Goal: Transaction & Acquisition: Purchase product/service

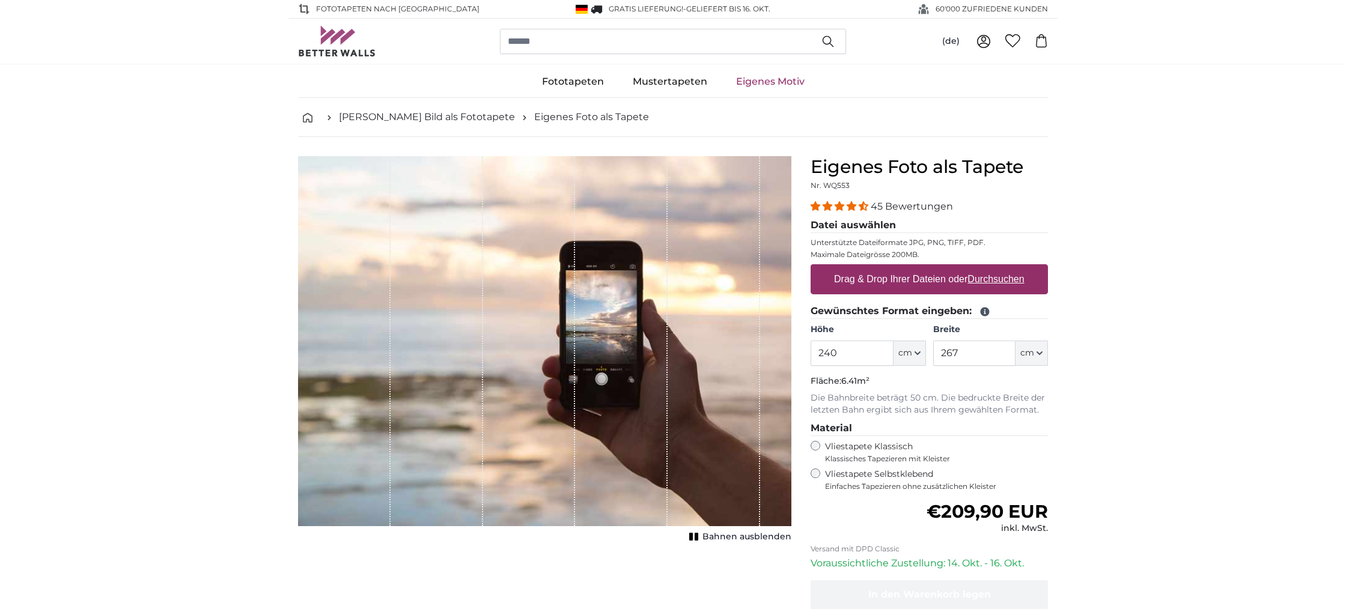
type input "240"
click at [966, 353] on input "267" at bounding box center [974, 353] width 82 height 25
type input "200"
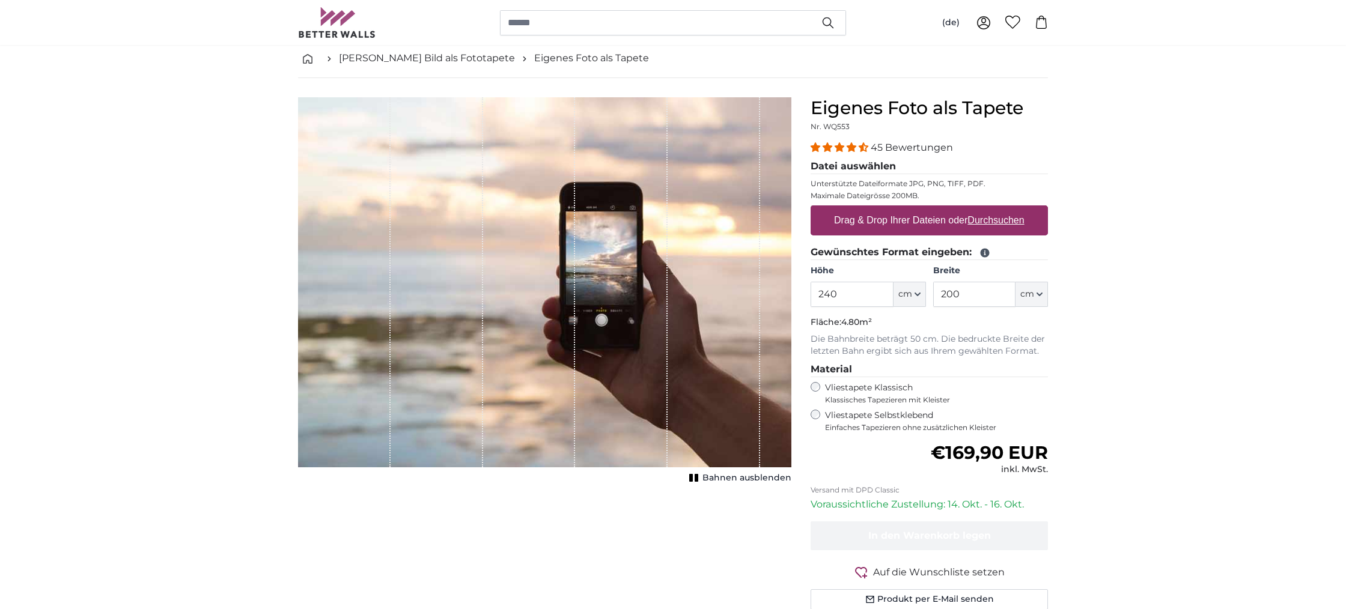
scroll to position [78, 0]
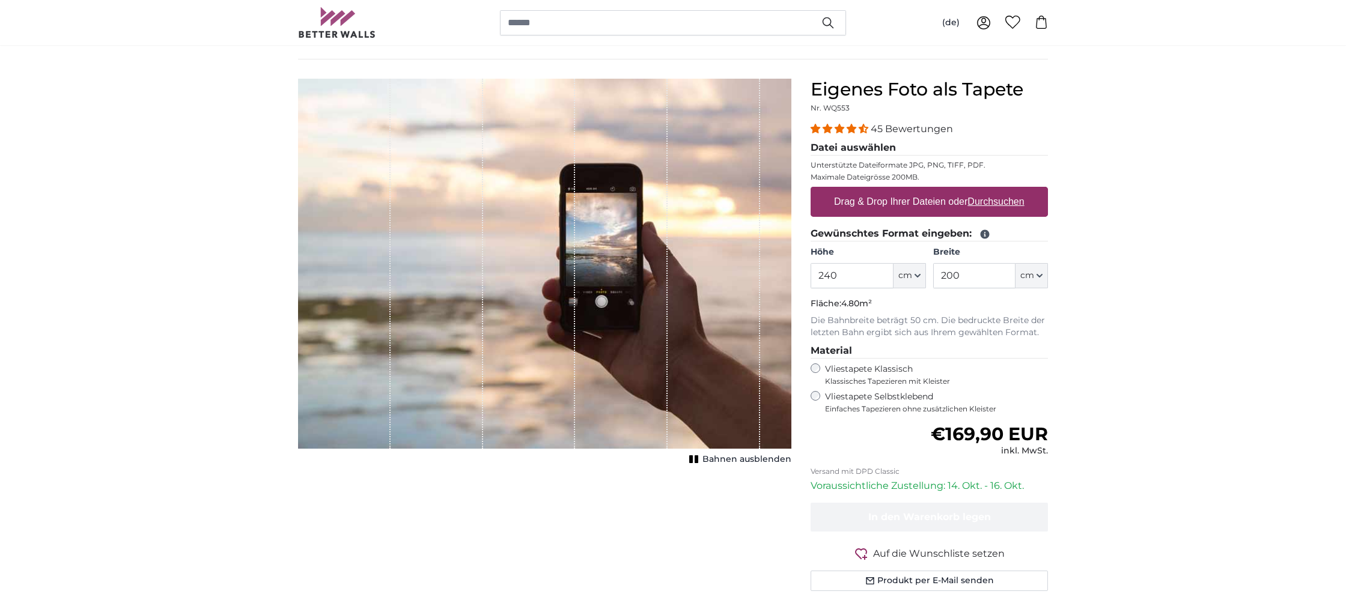
click at [858, 201] on label "Drag & Drop Ihrer Dateien oder Durchsuchen" at bounding box center [929, 202] width 200 height 24
click at [858, 191] on input "Drag & Drop Ihrer Dateien oder Durchsuchen" at bounding box center [929, 189] width 237 height 4
type input "**********"
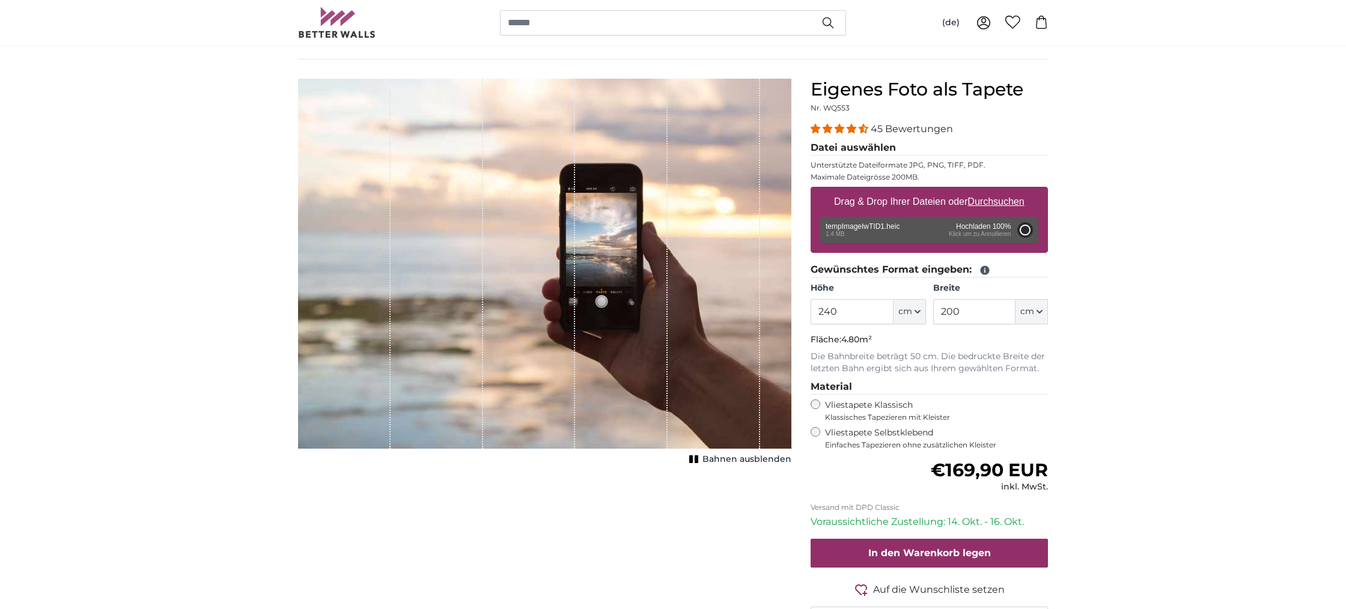
type input "200"
type input "150"
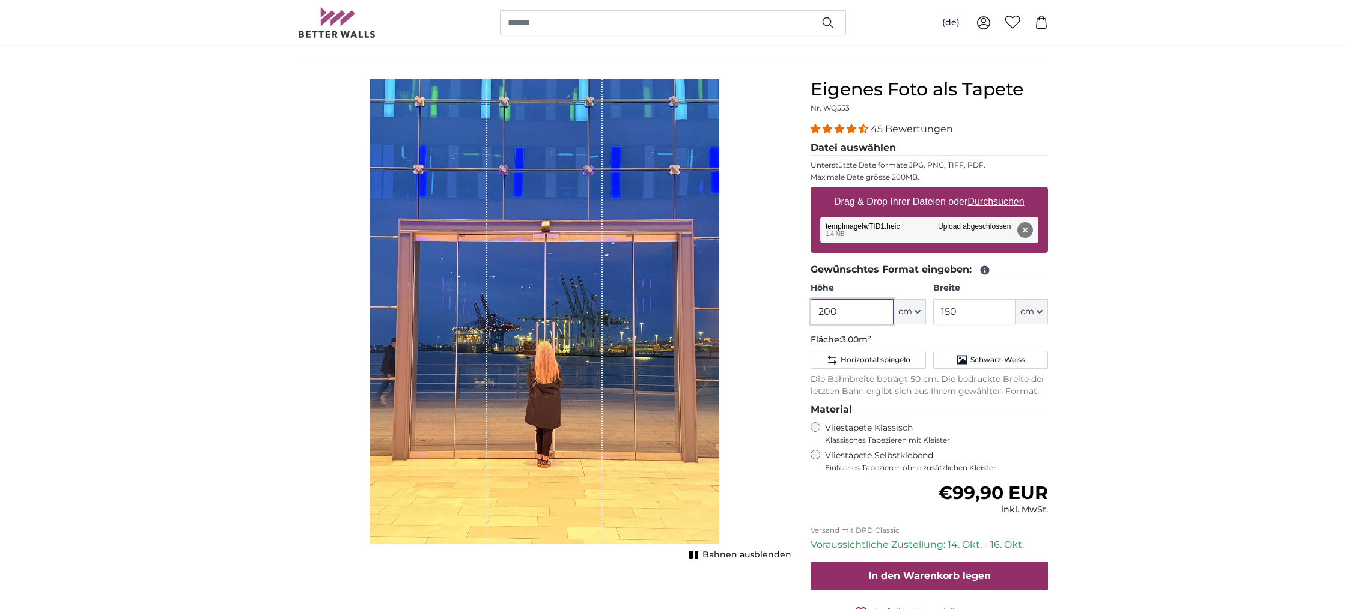
click at [841, 312] on input "200" at bounding box center [852, 311] width 82 height 25
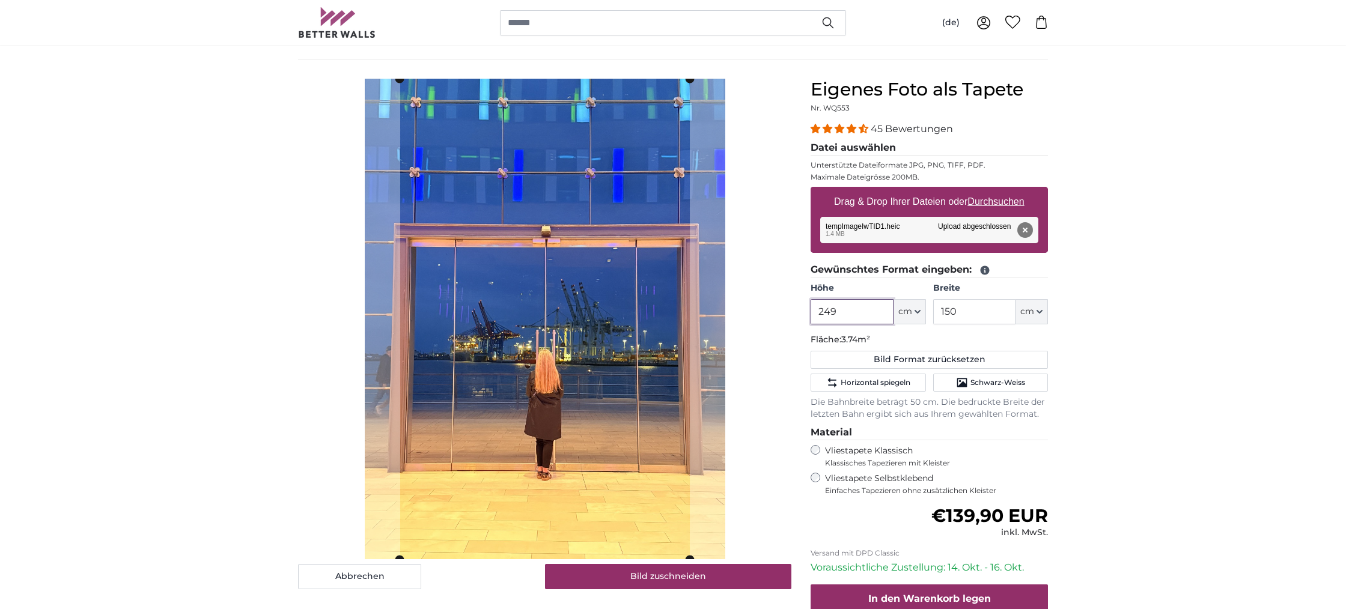
type input "249"
click at [962, 313] on input "150" at bounding box center [974, 311] width 82 height 25
type input "1"
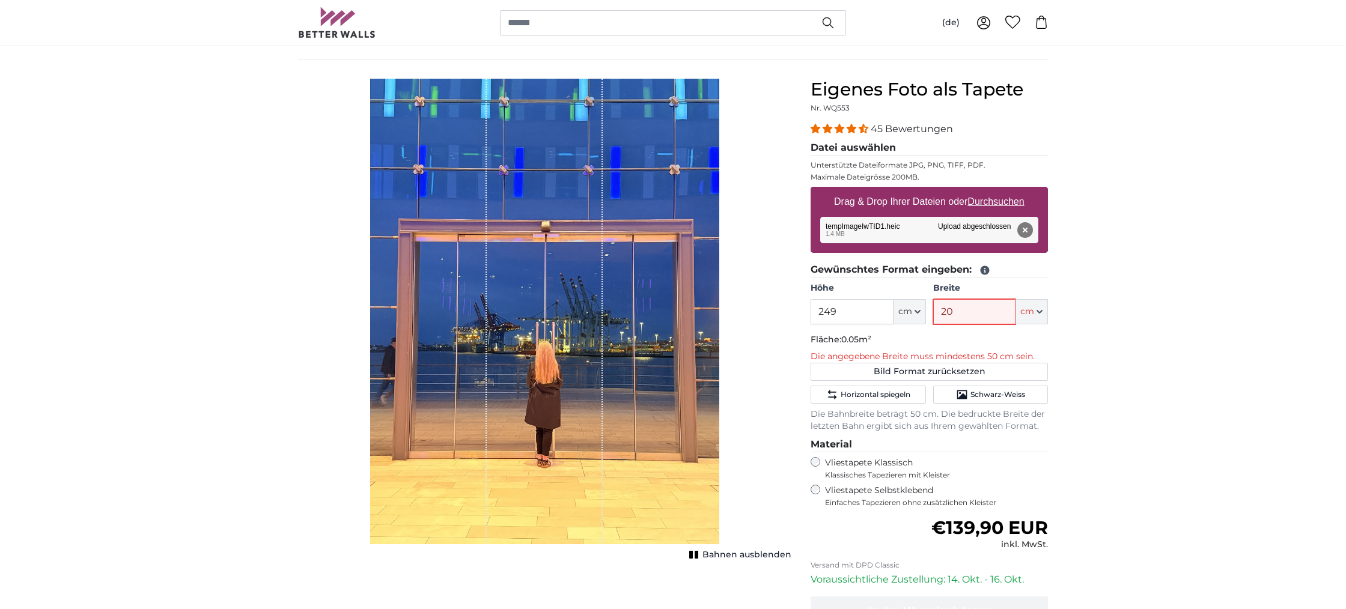
type input "200"
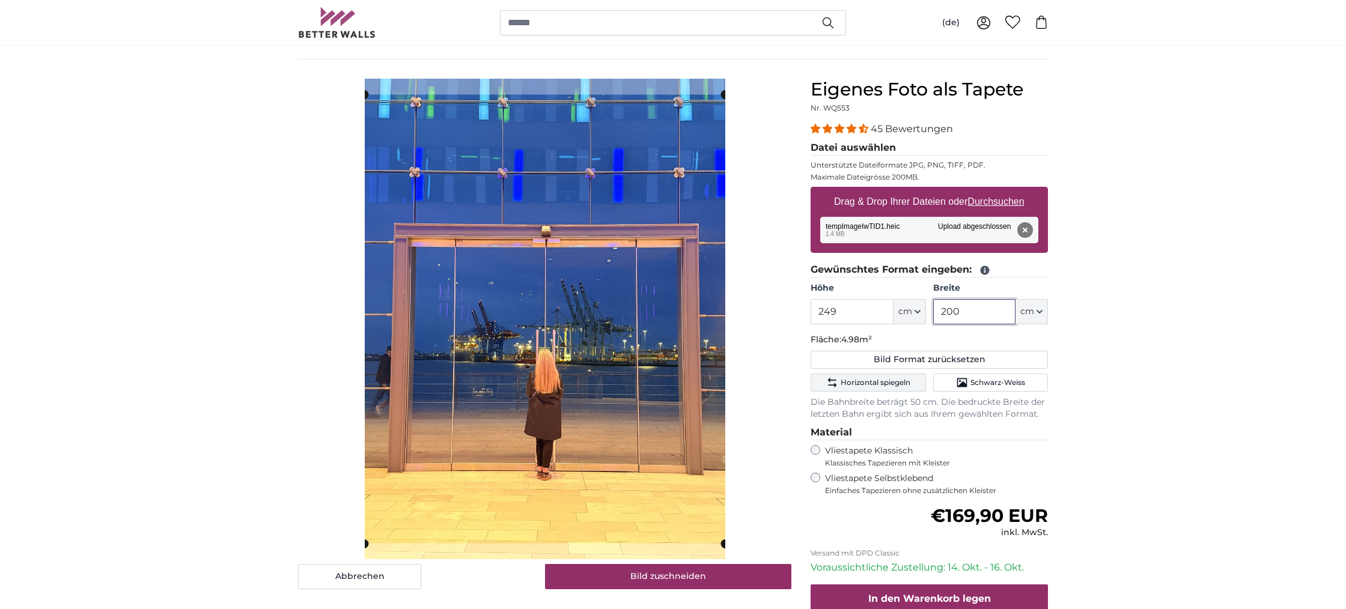
type input "200"
click at [870, 378] on span "Horizontal spiegeln" at bounding box center [876, 383] width 70 height 10
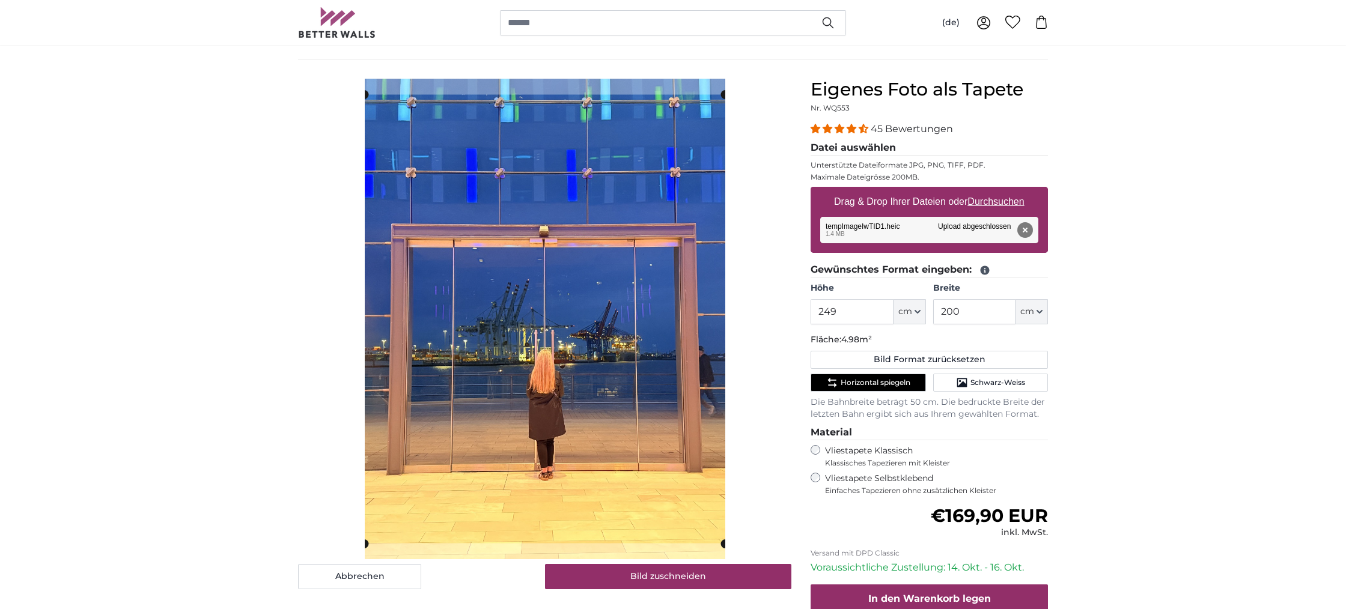
click at [870, 376] on button "Horizontal spiegeln" at bounding box center [868, 383] width 115 height 18
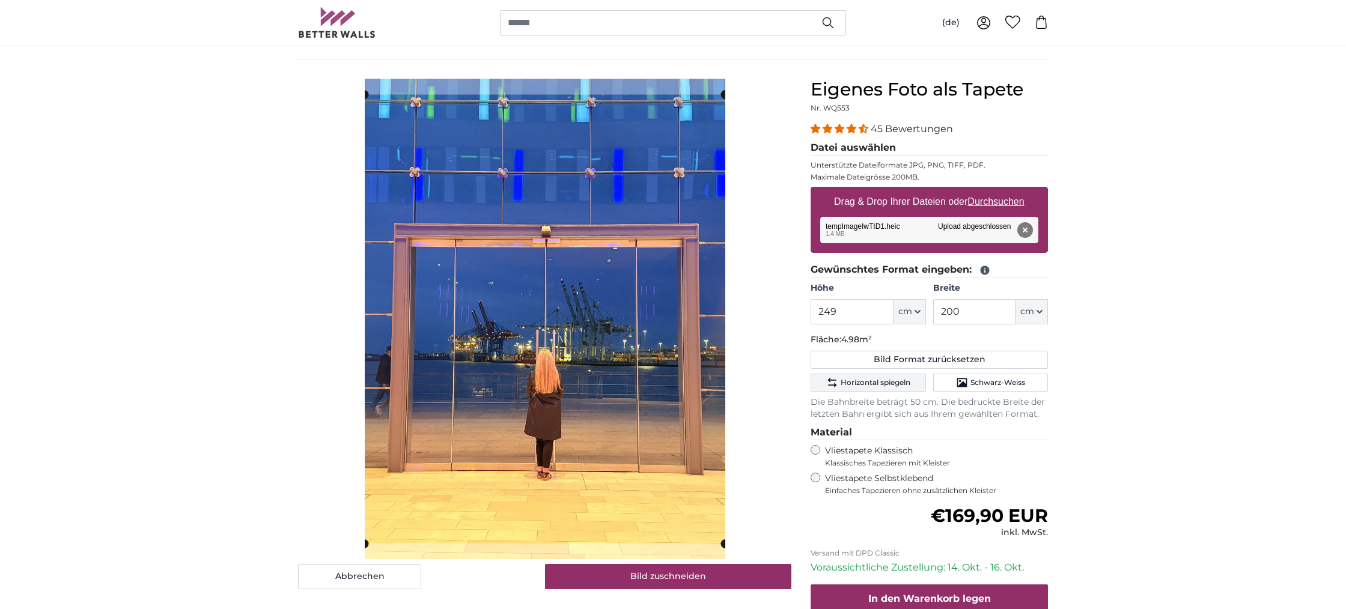
click at [870, 378] on span "Horizontal spiegeln" at bounding box center [876, 383] width 70 height 10
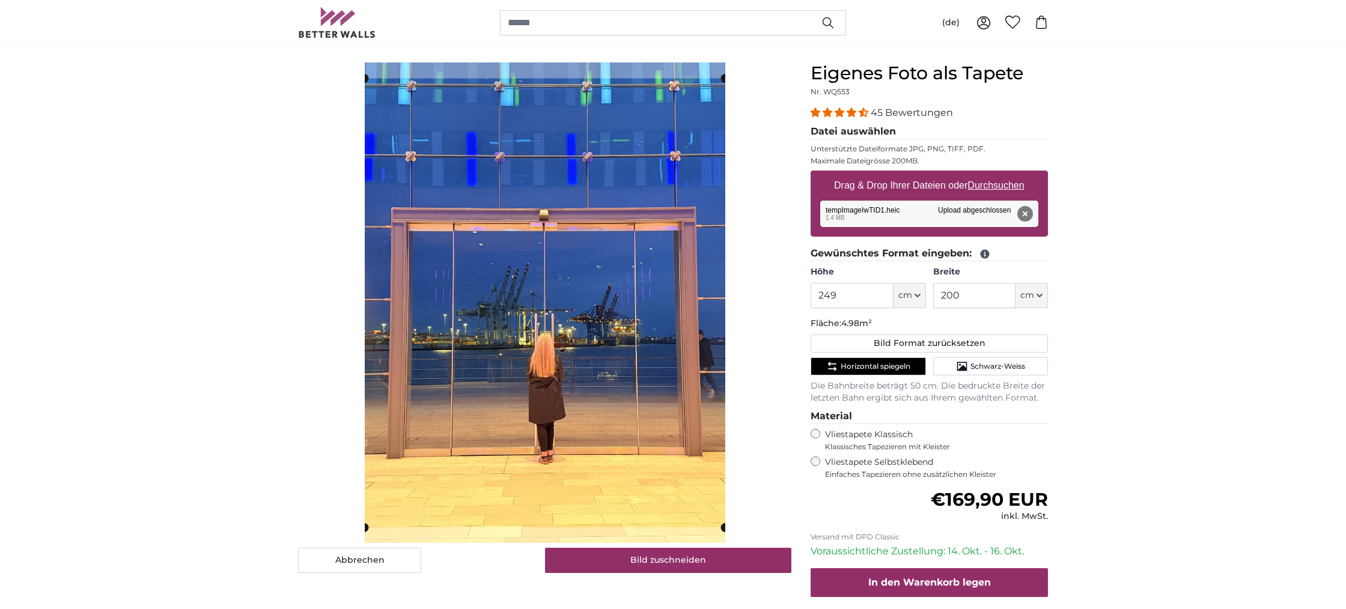
scroll to position [94, 0]
click at [1024, 209] on button "Entfernen" at bounding box center [1026, 214] width 16 height 16
type input "200"
type input "150"
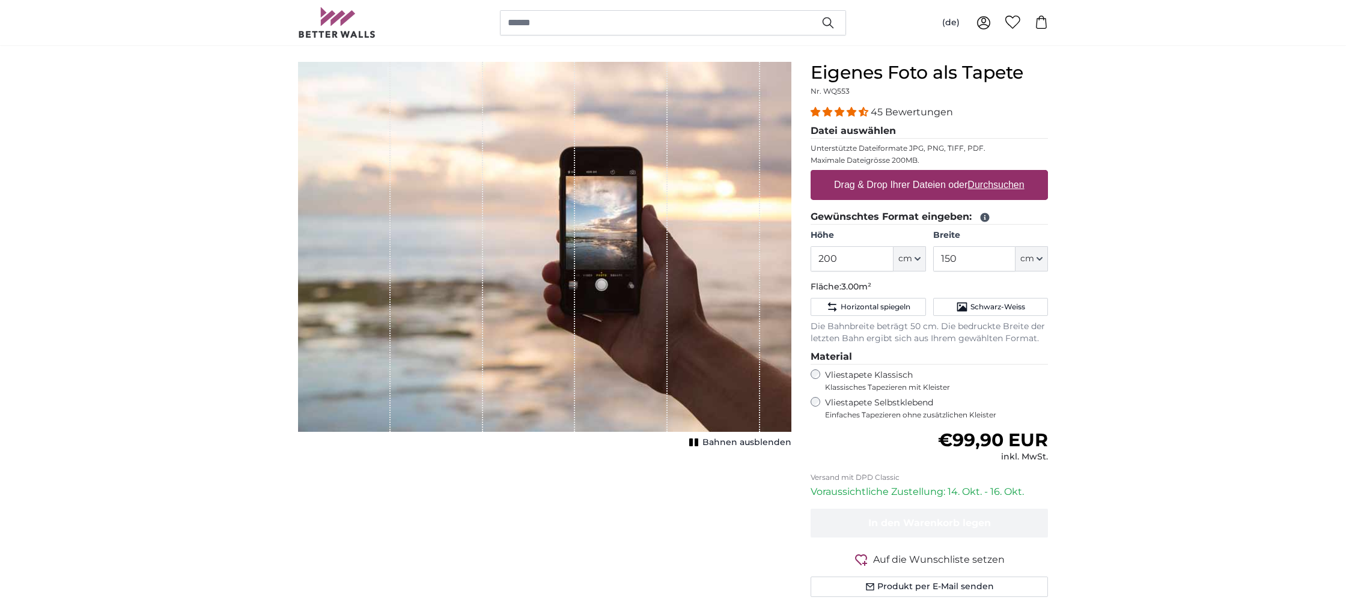
click at [928, 180] on label "Drag & Drop Ihrer Dateien oder Durchsuchen" at bounding box center [929, 185] width 200 height 24
click at [928, 174] on input "Drag & Drop Ihrer Dateien oder Durchsuchen" at bounding box center [929, 172] width 237 height 4
type input "**********"
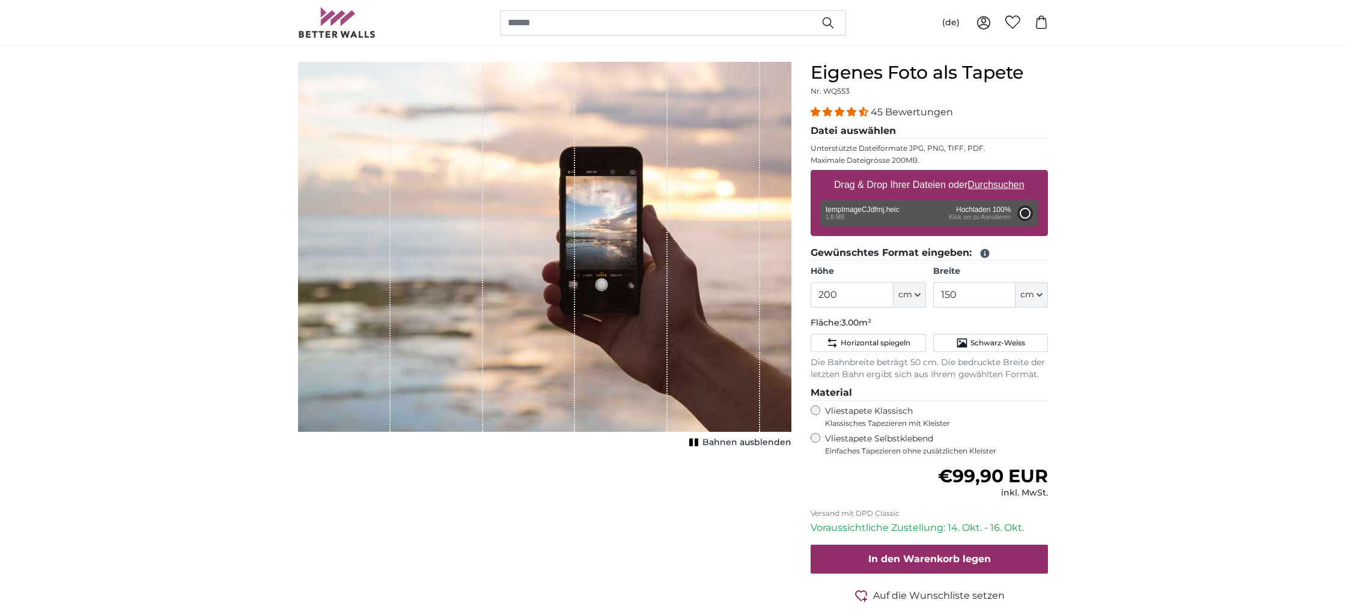
type input "206"
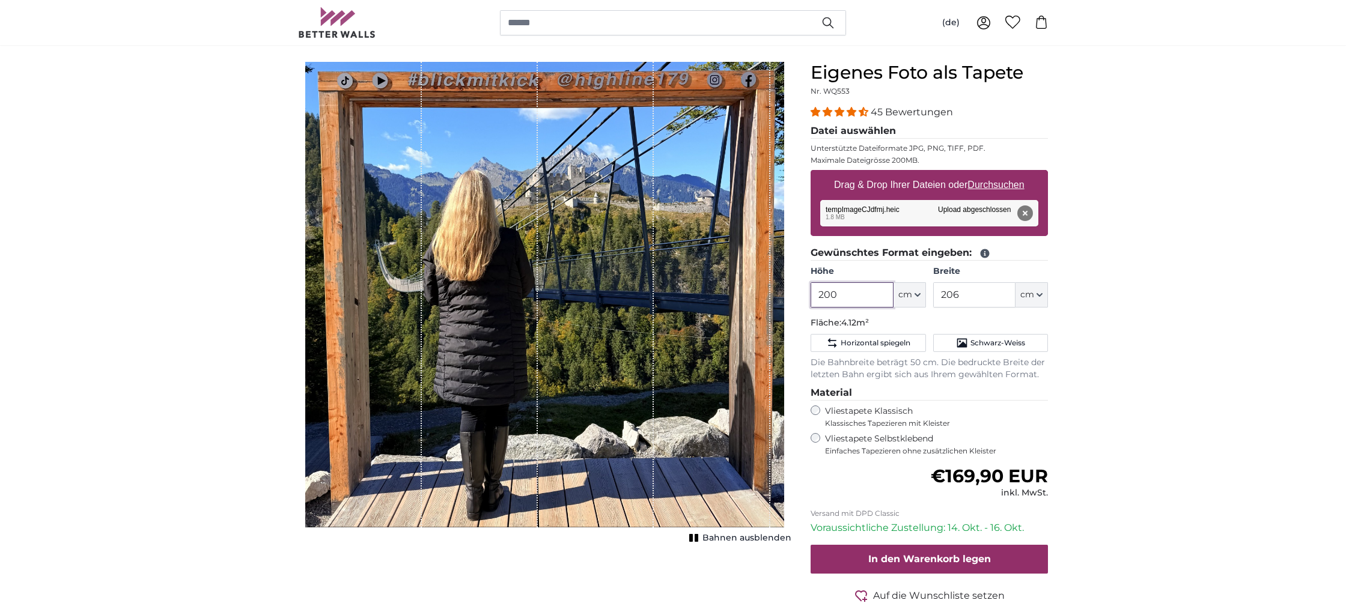
click at [838, 292] on input "200" at bounding box center [852, 294] width 82 height 25
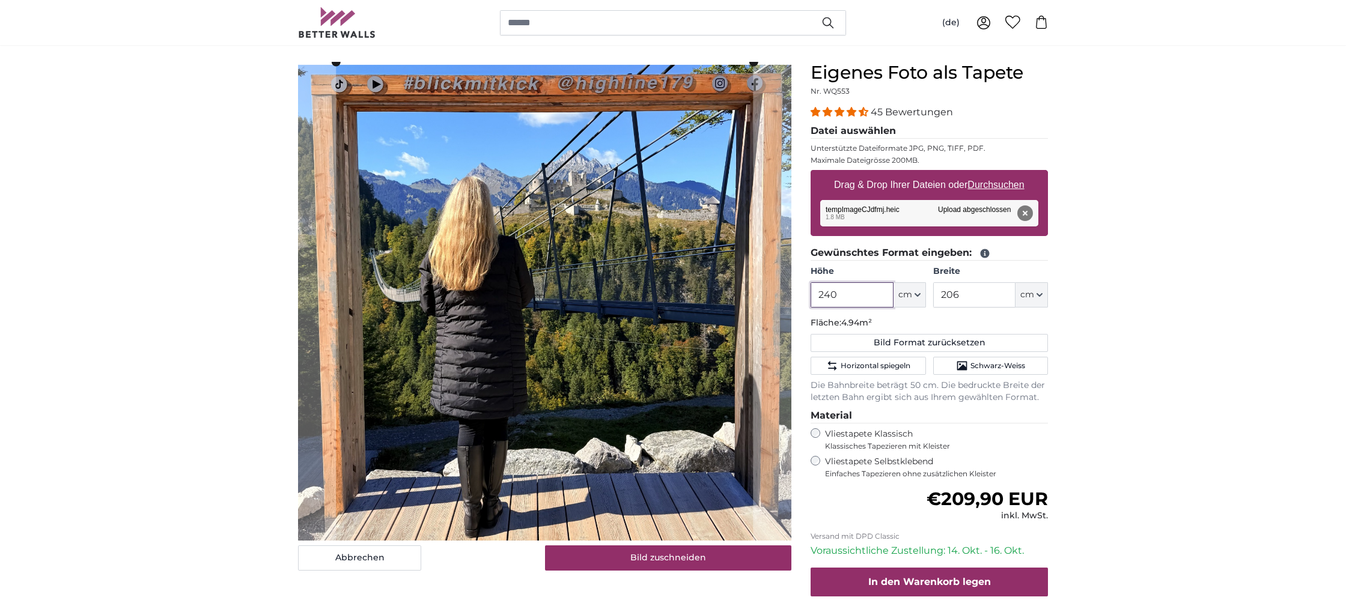
type input "240"
click at [964, 294] on input "206" at bounding box center [974, 294] width 82 height 25
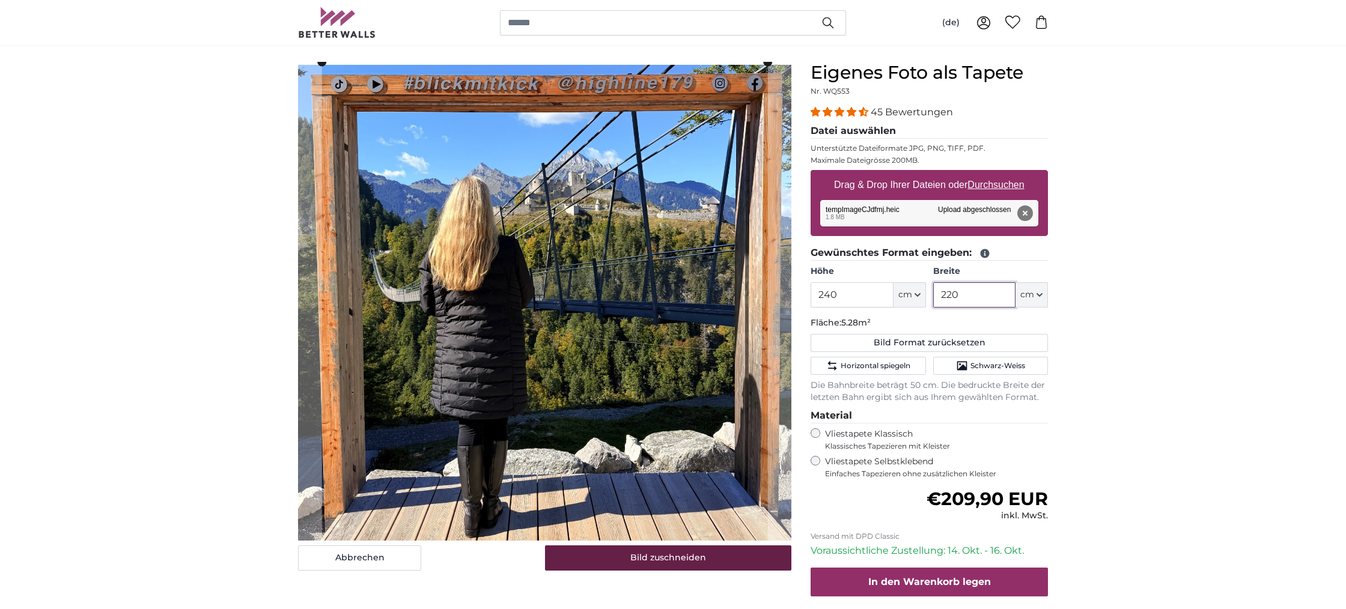
type input "220"
click at [681, 557] on button "Bild zuschneiden" at bounding box center [668, 558] width 247 height 25
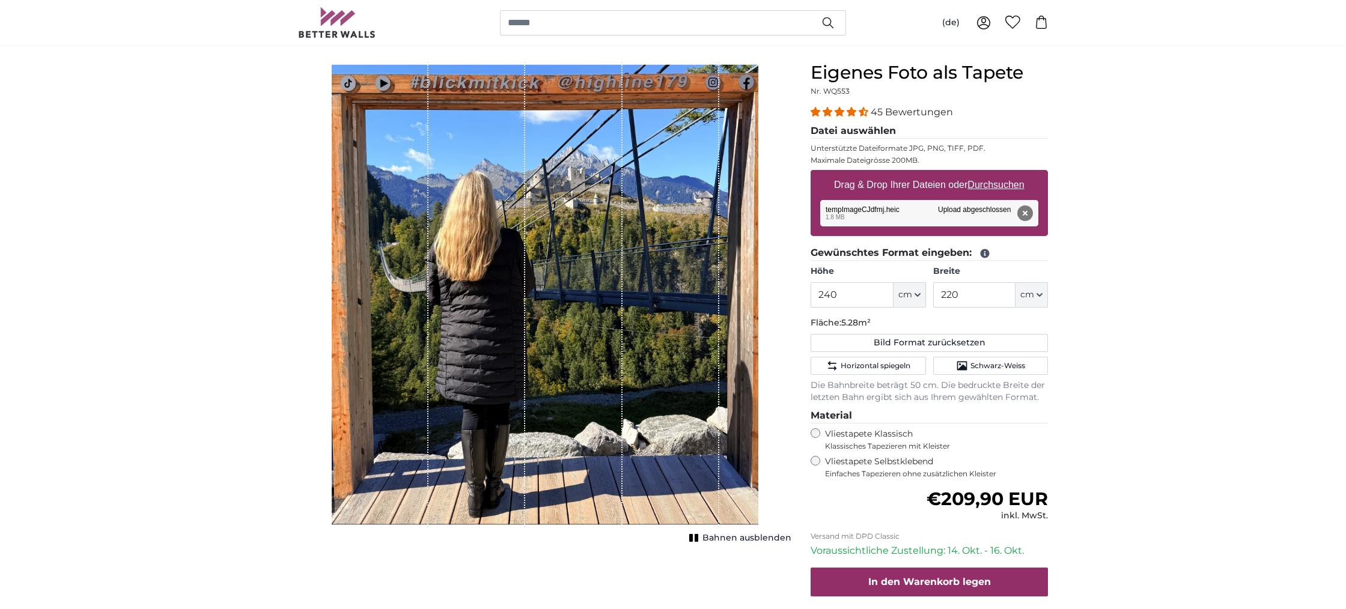
drag, startPoint x: 599, startPoint y: 429, endPoint x: 615, endPoint y: 425, distance: 16.0
click at [615, 425] on div "1 of 1" at bounding box center [573, 295] width 97 height 466
click at [739, 534] on span "Bahnen ausblenden" at bounding box center [747, 538] width 89 height 12
click at [739, 534] on span "Bahnen einblenden" at bounding box center [747, 538] width 88 height 12
drag, startPoint x: 585, startPoint y: 444, endPoint x: 590, endPoint y: 460, distance: 16.9
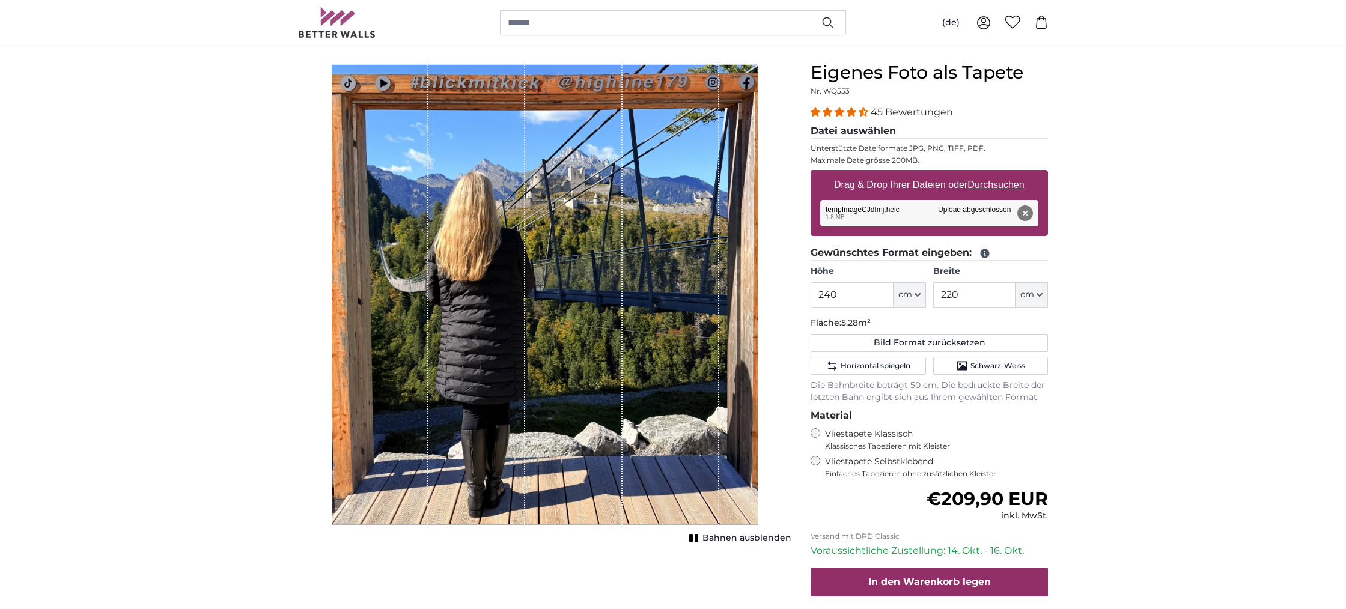
click at [592, 459] on div "1 of 1" at bounding box center [573, 295] width 97 height 466
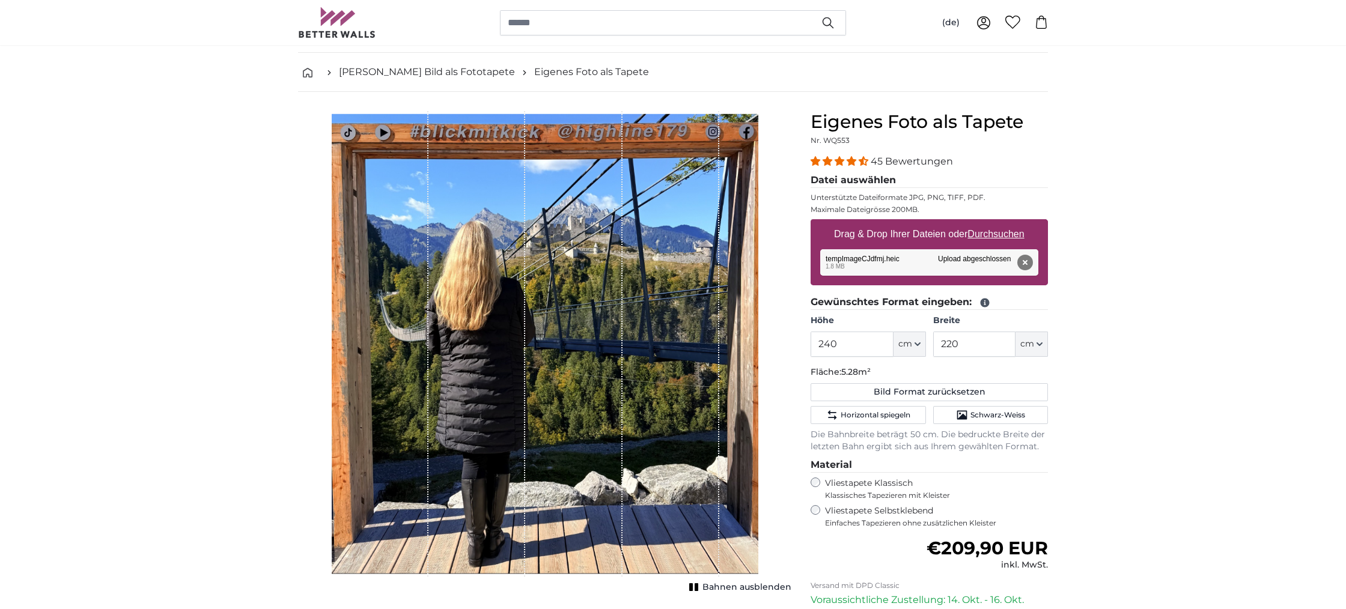
scroll to position [48, 0]
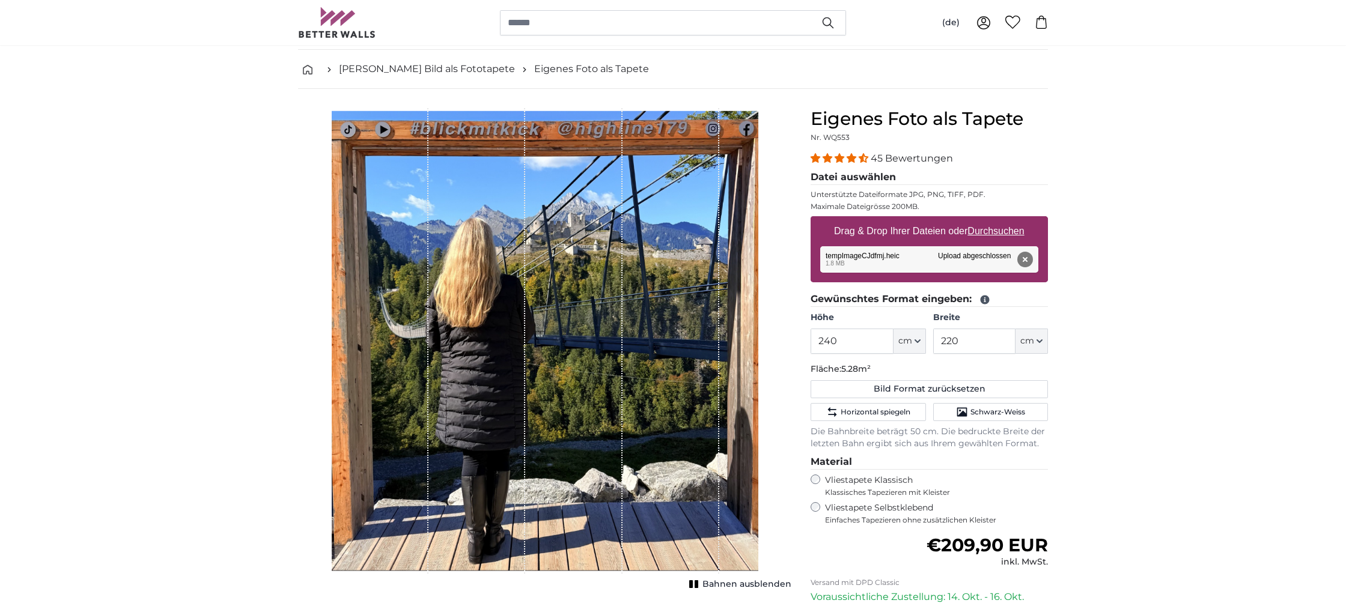
click at [759, 435] on div "Bahnen ausblenden" at bounding box center [544, 348] width 493 height 481
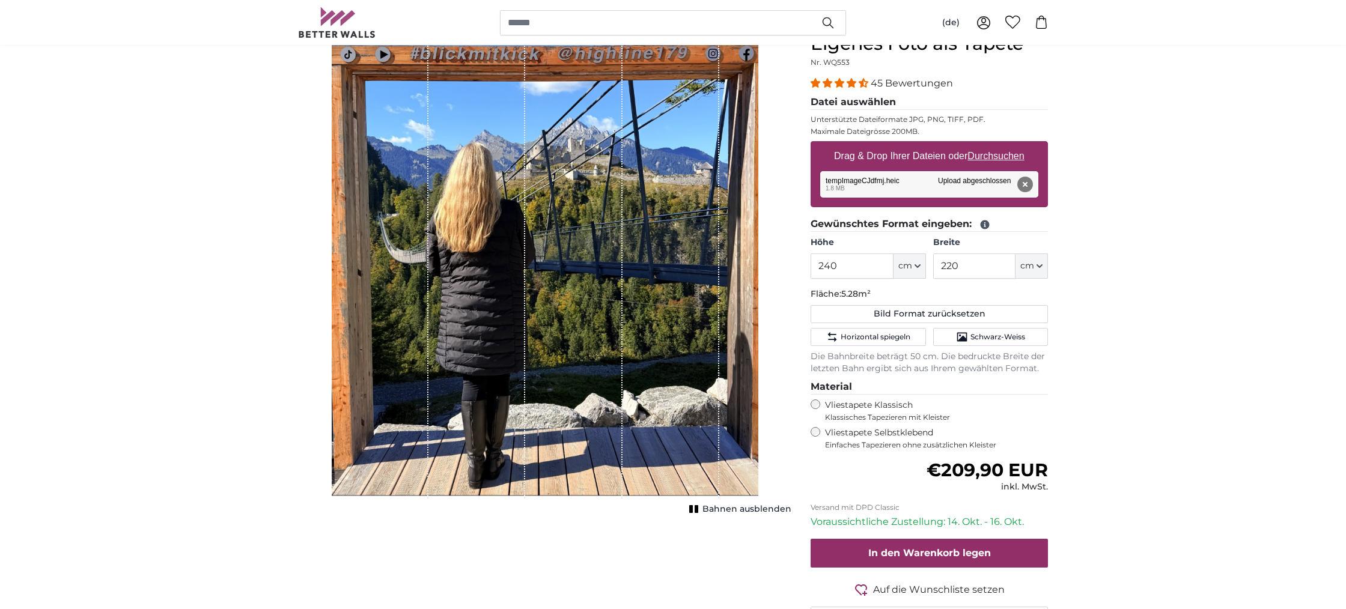
scroll to position [129, 0]
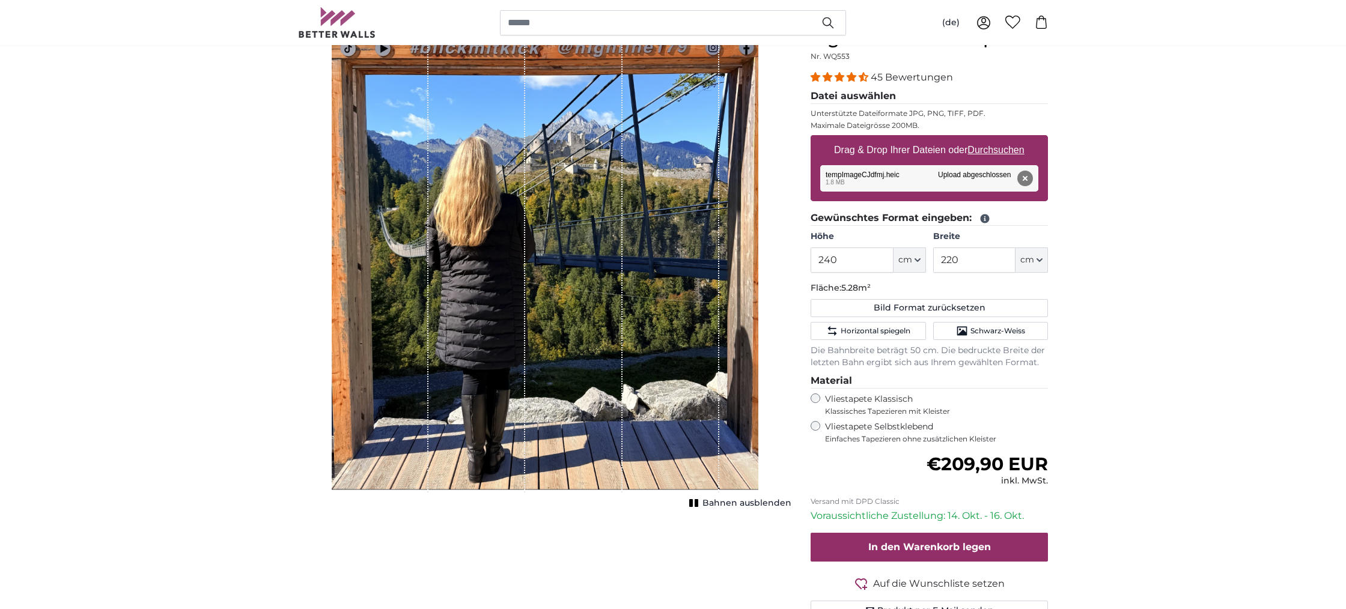
click at [727, 502] on span "Bahnen ausblenden" at bounding box center [747, 504] width 89 height 12
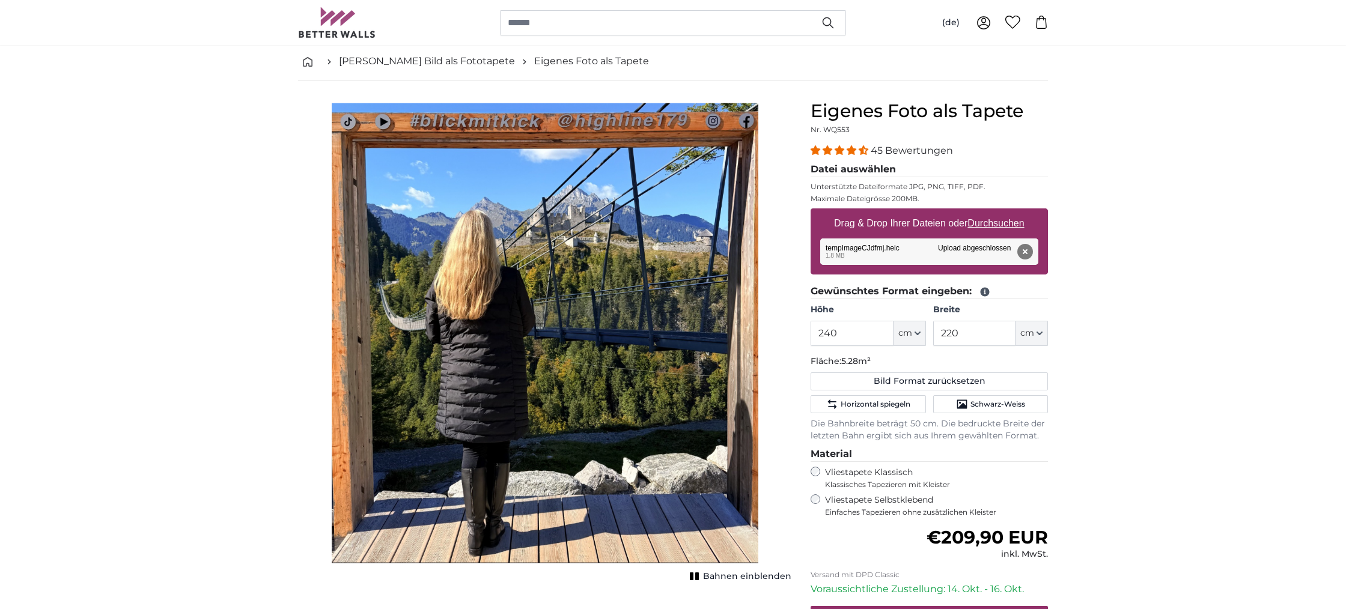
scroll to position [58, 0]
